Goal: Navigation & Orientation: Find specific page/section

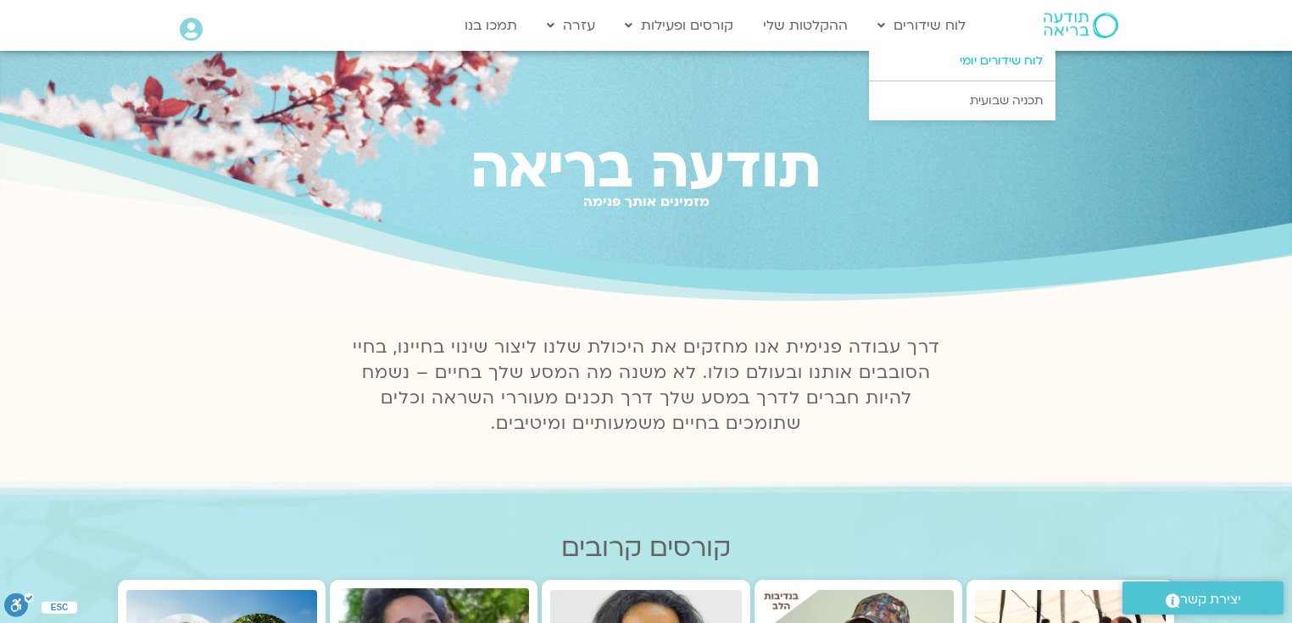
click at [983, 54] on link "לוח שידורים יומי" at bounding box center [962, 61] width 186 height 39
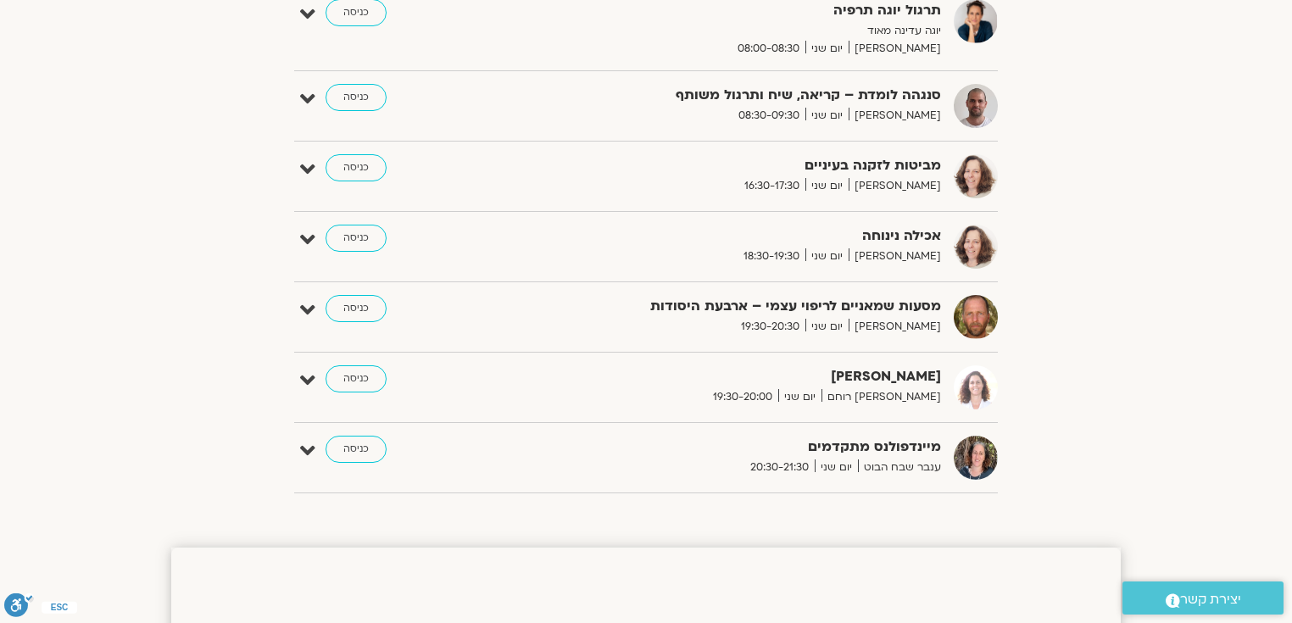
scroll to position [610, 0]
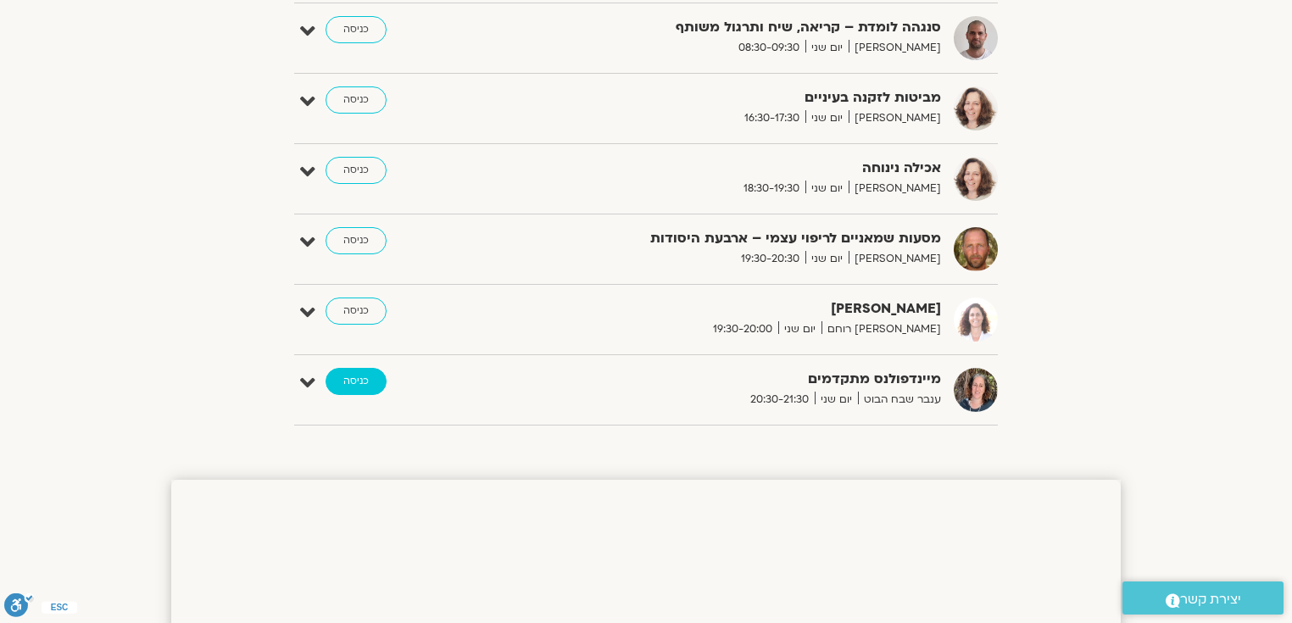
click at [350, 376] on link "כניסה" at bounding box center [355, 381] width 61 height 27
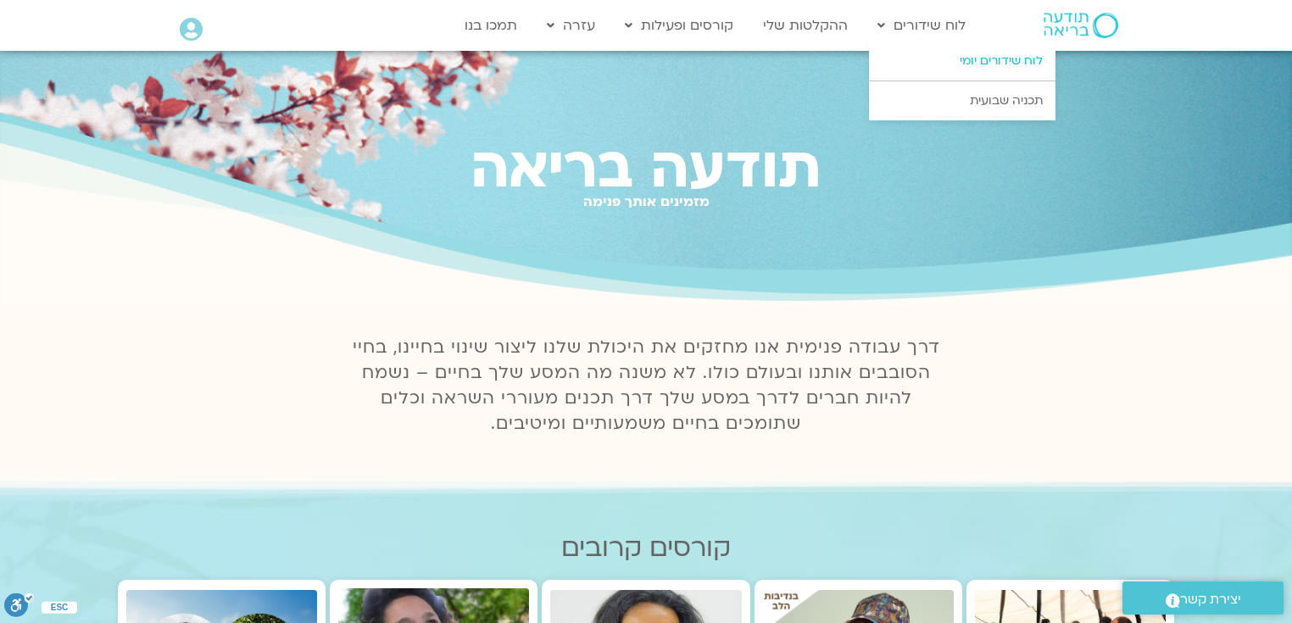
click at [990, 61] on link "לוח שידורים יומי" at bounding box center [962, 61] width 186 height 39
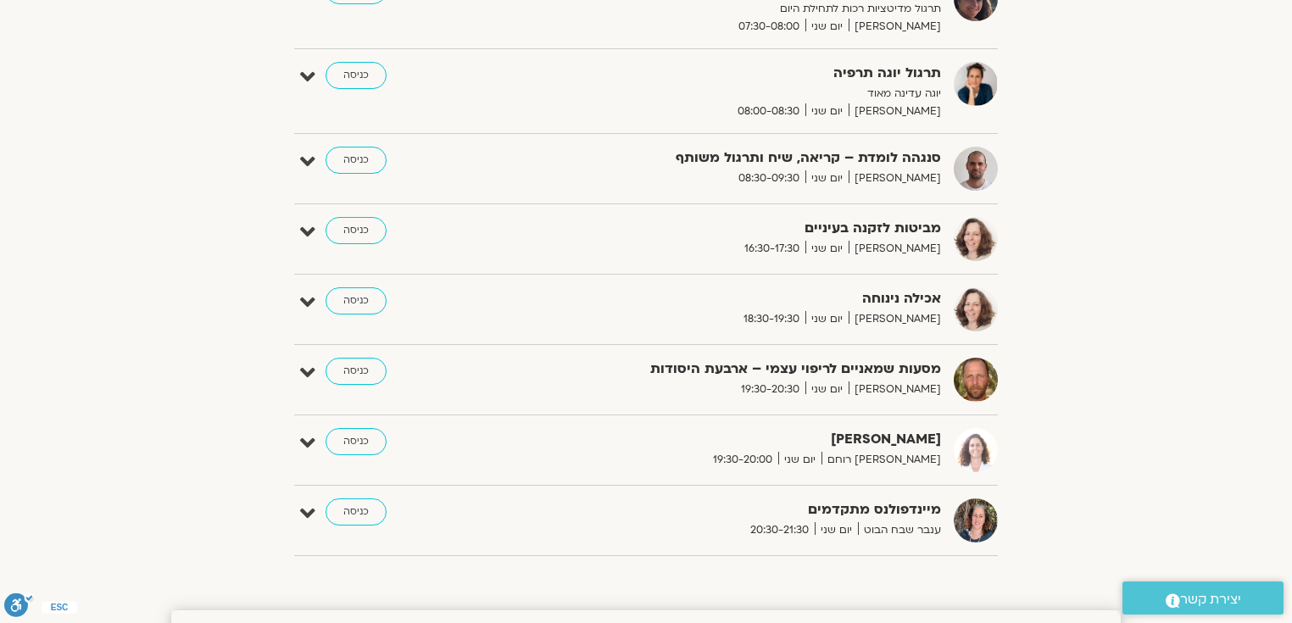
scroll to position [610, 0]
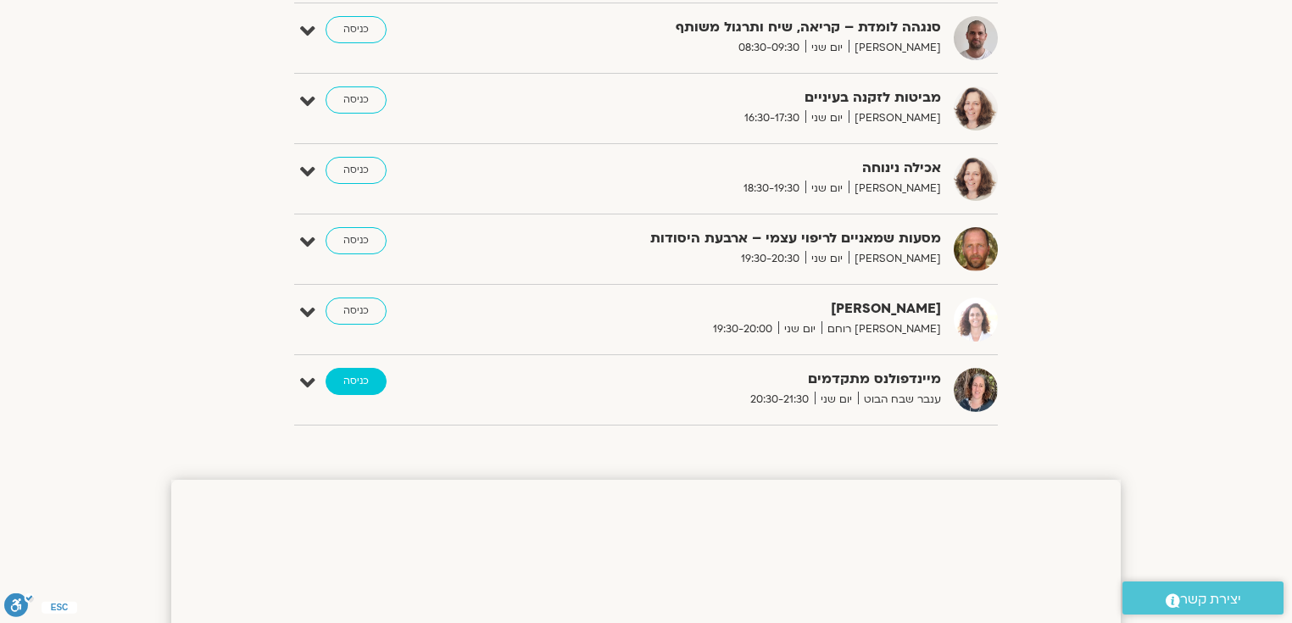
click at [359, 377] on link "כניסה" at bounding box center [355, 381] width 61 height 27
